Goal: Information Seeking & Learning: Learn about a topic

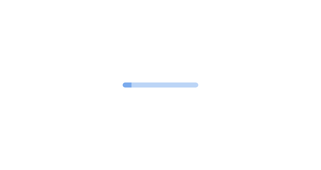
drag, startPoint x: 0, startPoint y: 0, endPoint x: 155, endPoint y: 26, distance: 157.5
click at [155, 26] on div at bounding box center [160, 85] width 321 height 170
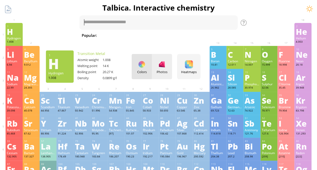
click at [159, 67] on div "Photos" at bounding box center [162, 66] width 20 height 25
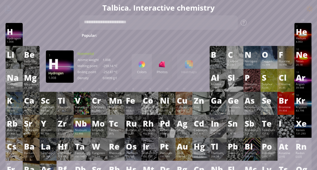
click at [192, 67] on div "Colors Photos Heatmaps Heatmaps Normal mode Melting point Boiling point Density…" at bounding box center [166, 66] width 69 height 25
click at [308, 103] on div "Kr" at bounding box center [303, 100] width 14 height 8
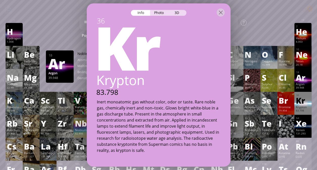
click at [309, 87] on div "39.948" at bounding box center [303, 88] width 14 height 4
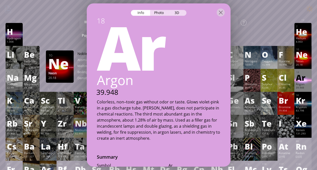
click at [303, 60] on div "Neon" at bounding box center [303, 61] width 14 height 4
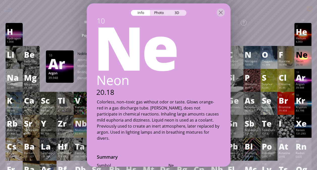
click at [306, 83] on div "Argon" at bounding box center [303, 84] width 14 height 4
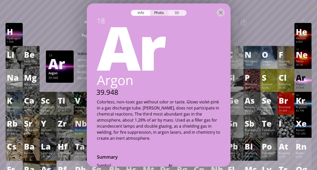
click at [179, 13] on div "3D" at bounding box center [177, 13] width 18 height 6
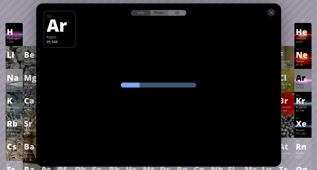
click at [165, 15] on div "Photo" at bounding box center [159, 13] width 18 height 6
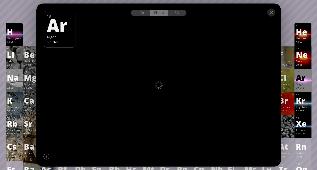
click at [161, 65] on div at bounding box center [158, 85] width 247 height 165
click at [175, 13] on div "3D" at bounding box center [177, 13] width 18 height 6
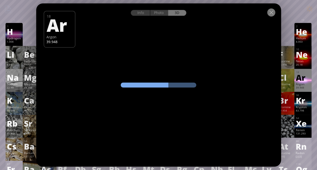
click at [271, 15] on div at bounding box center [271, 12] width 8 height 8
